Goal: Task Accomplishment & Management: Use online tool/utility

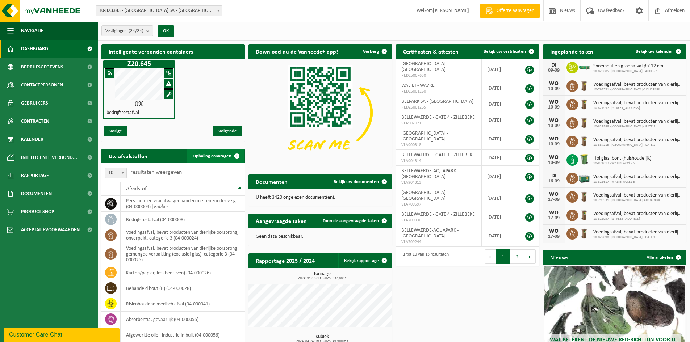
click at [223, 158] on span "Ophaling aanvragen" at bounding box center [212, 156] width 39 height 5
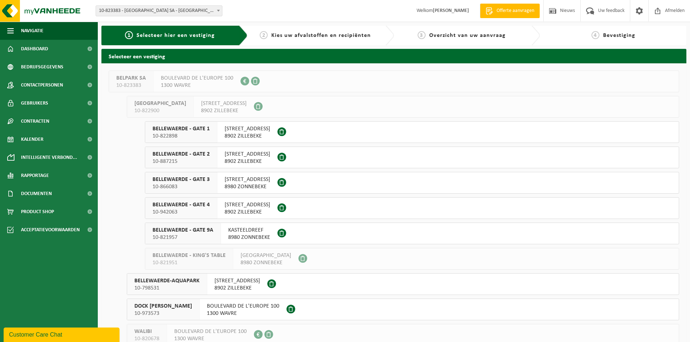
click at [175, 132] on span "BELLEWAERDE - GATE 1" at bounding box center [180, 128] width 57 height 7
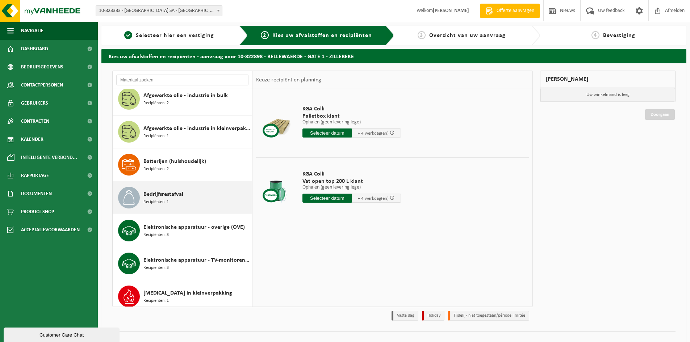
click at [169, 197] on span "Bedrijfsrestafval" at bounding box center [163, 194] width 40 height 9
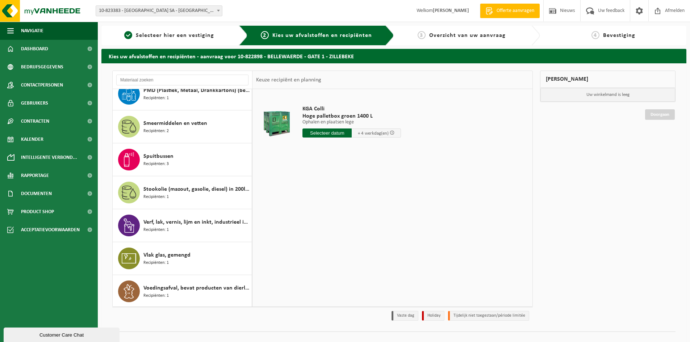
scroll to position [587, 0]
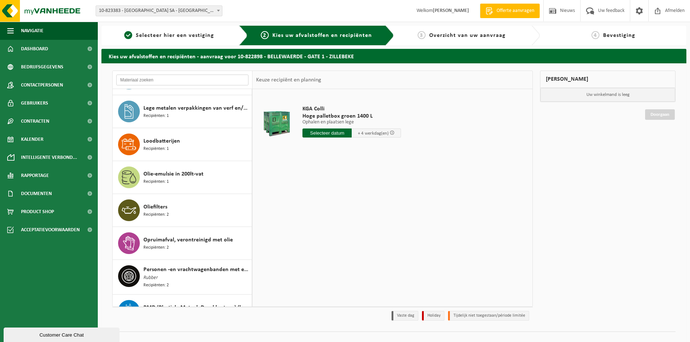
click at [230, 79] on input "text" at bounding box center [182, 80] width 132 height 11
click at [190, 35] on span "Selecteer hier een vestiging" at bounding box center [175, 36] width 78 height 6
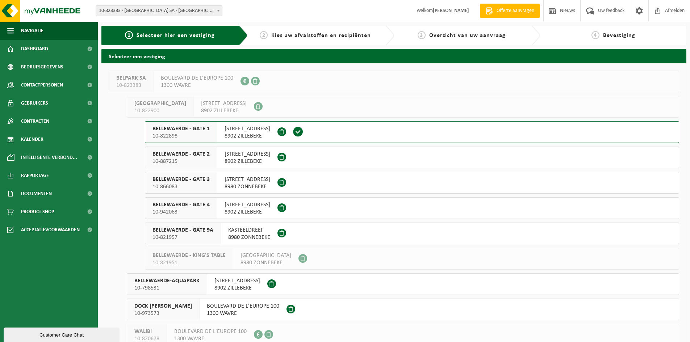
click at [194, 207] on span "BELLEWAERDE - GATE 4" at bounding box center [180, 204] width 57 height 7
